Goal: Navigation & Orientation: Find specific page/section

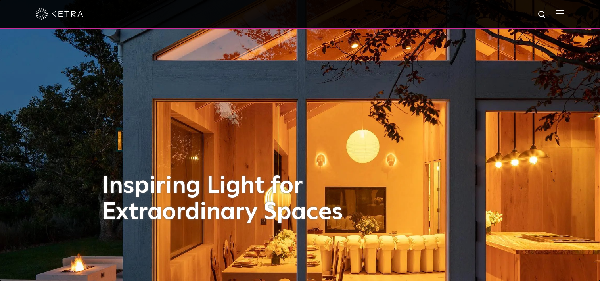
click at [564, 19] on div at bounding box center [300, 14] width 529 height 28
click at [564, 15] on img at bounding box center [560, 14] width 9 height 8
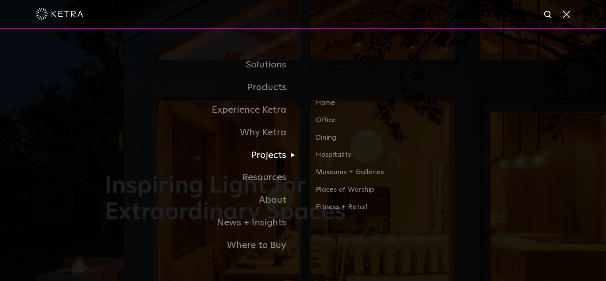
click at [270, 157] on link "Projects" at bounding box center [204, 155] width 198 height 23
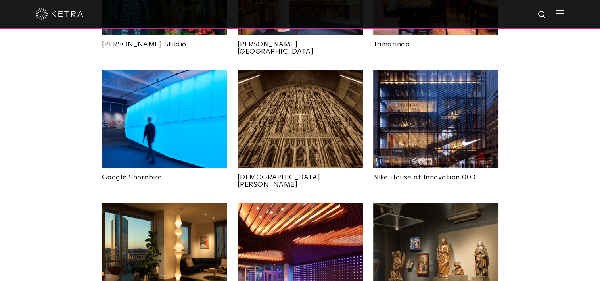
scroll to position [558, 0]
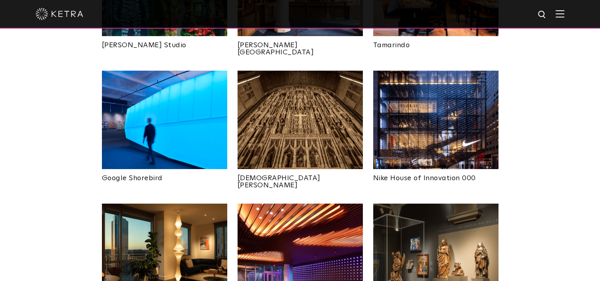
click at [191, 203] on img at bounding box center [164, 252] width 125 height 98
